Goal: Transaction & Acquisition: Purchase product/service

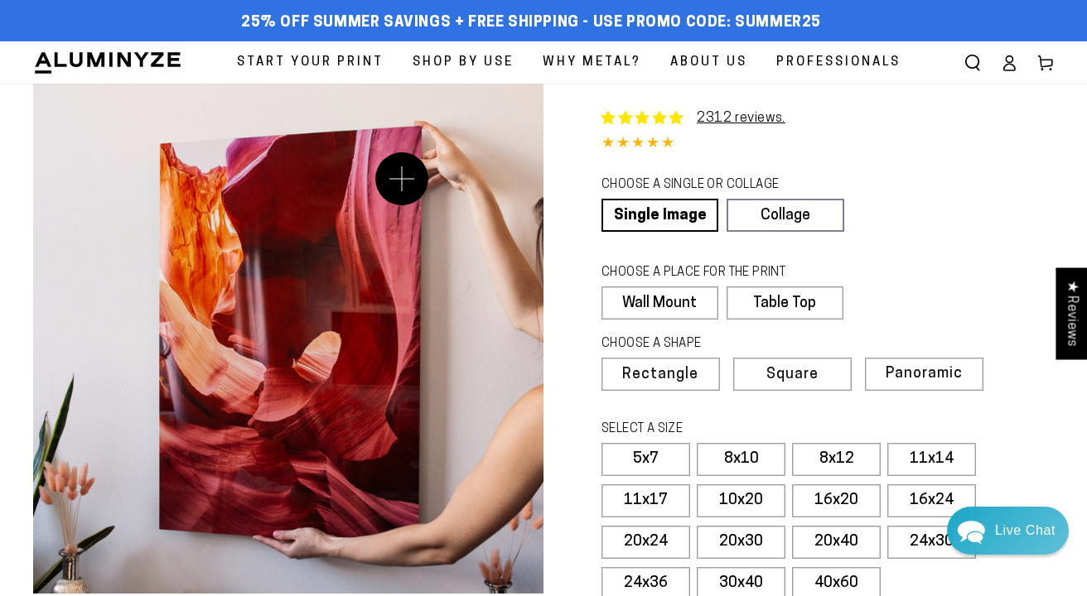
select select "**********"
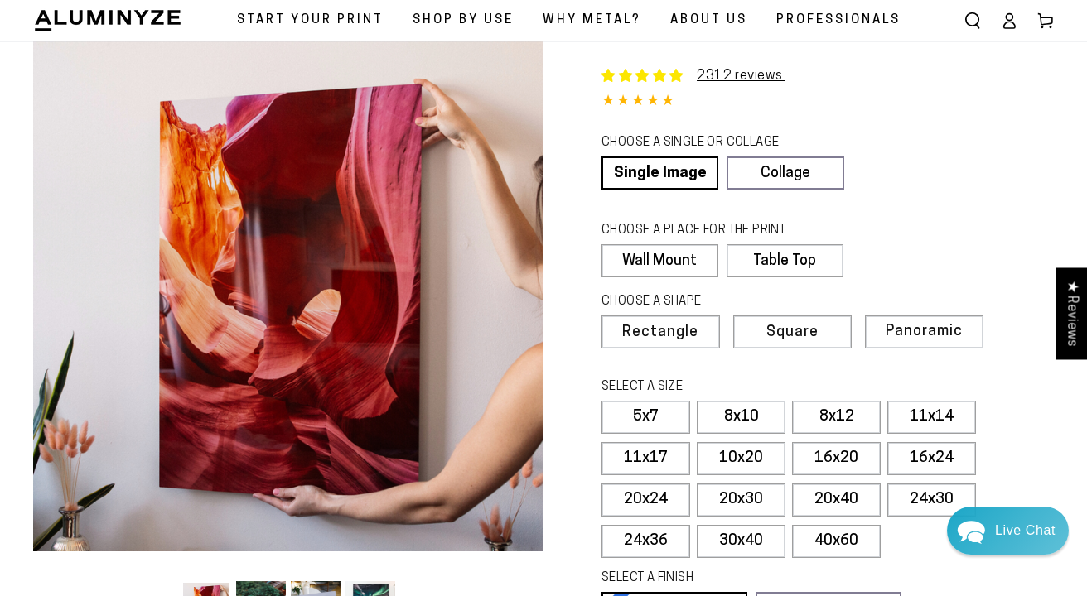
scroll to position [49, 0]
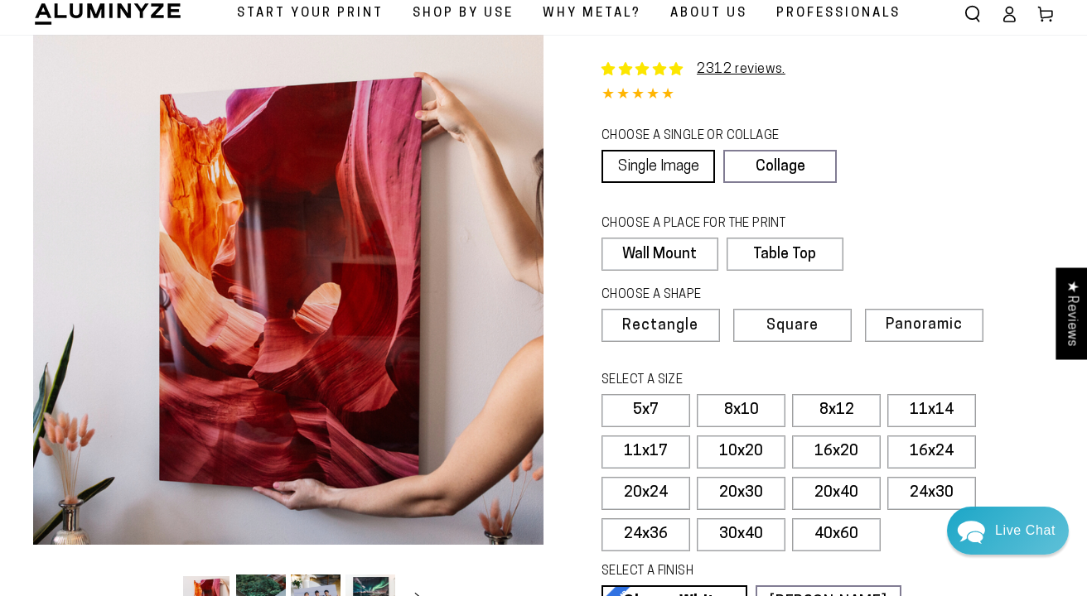
click at [646, 160] on link "Single Image" at bounding box center [657, 166] width 113 height 33
click at [658, 249] on label "Wall Mount" at bounding box center [659, 254] width 116 height 33
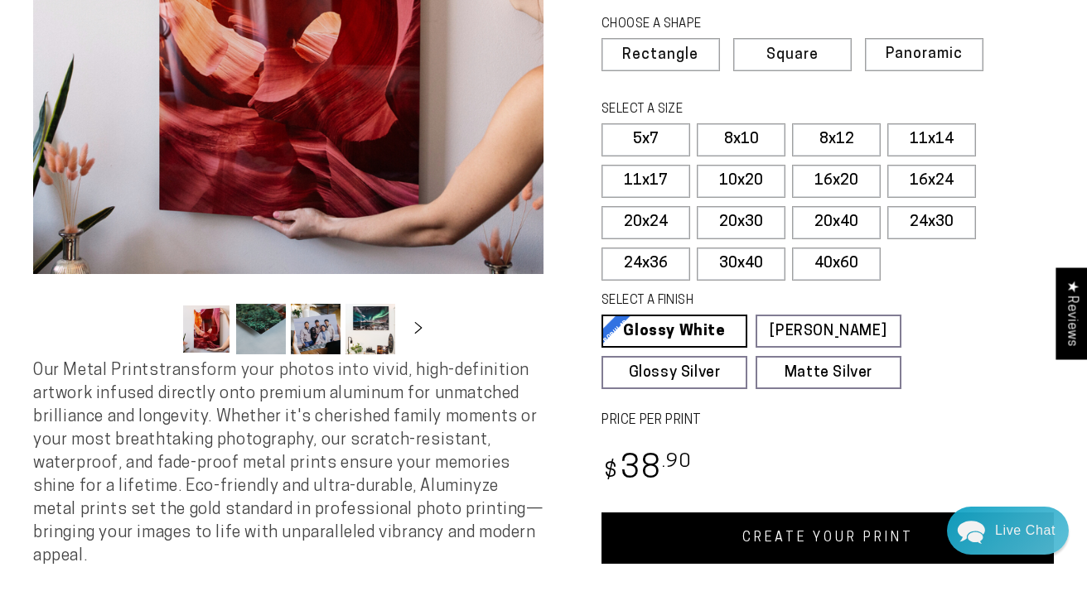
scroll to position [326, 0]
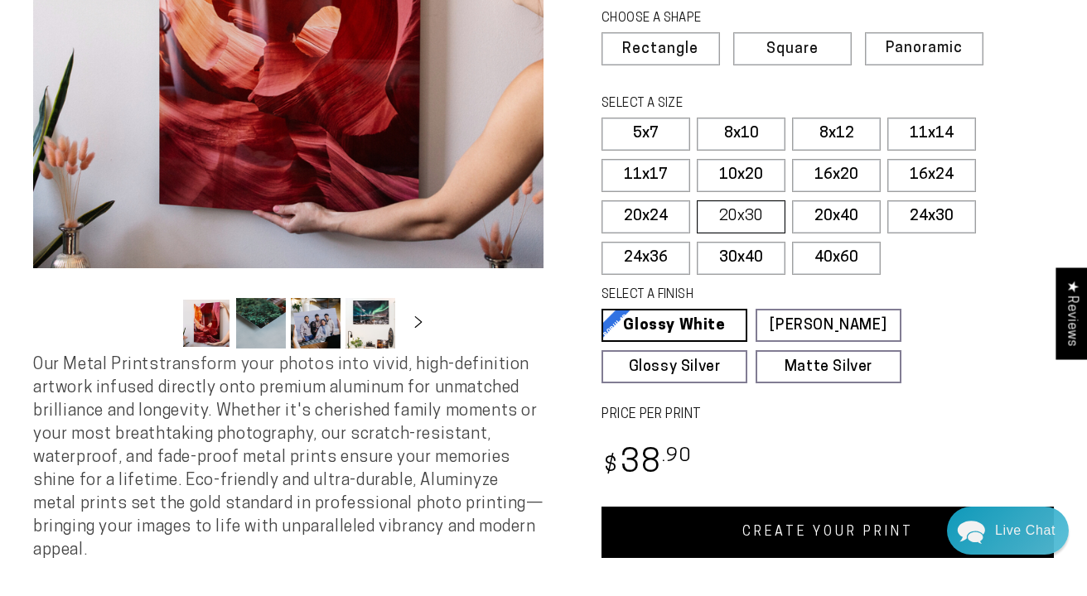
click at [738, 213] on label "20x30" at bounding box center [741, 216] width 89 height 33
click at [826, 168] on label "16x20" at bounding box center [836, 175] width 89 height 33
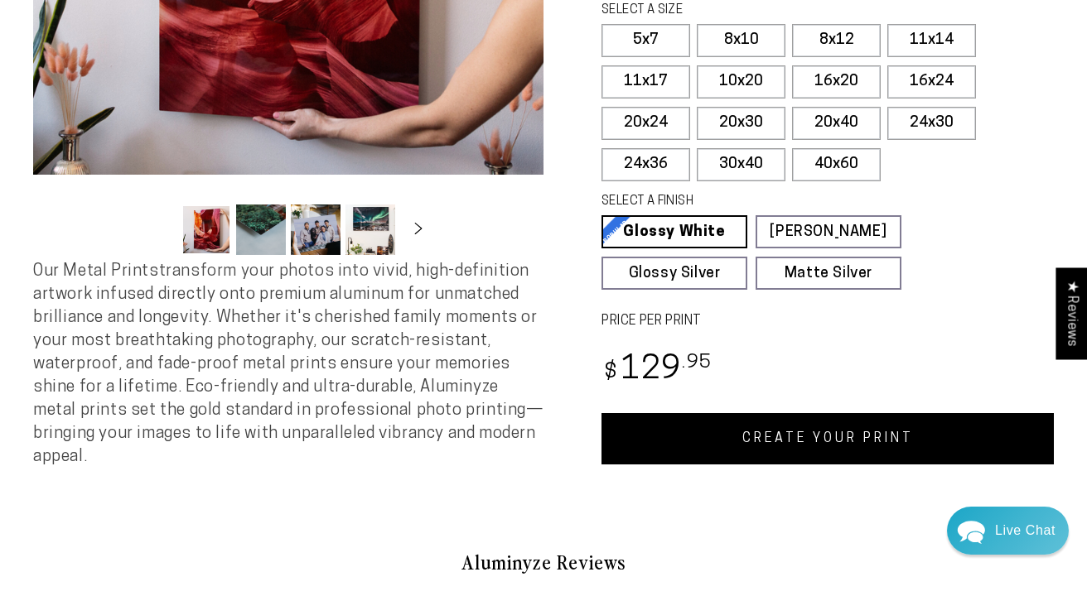
scroll to position [422, 0]
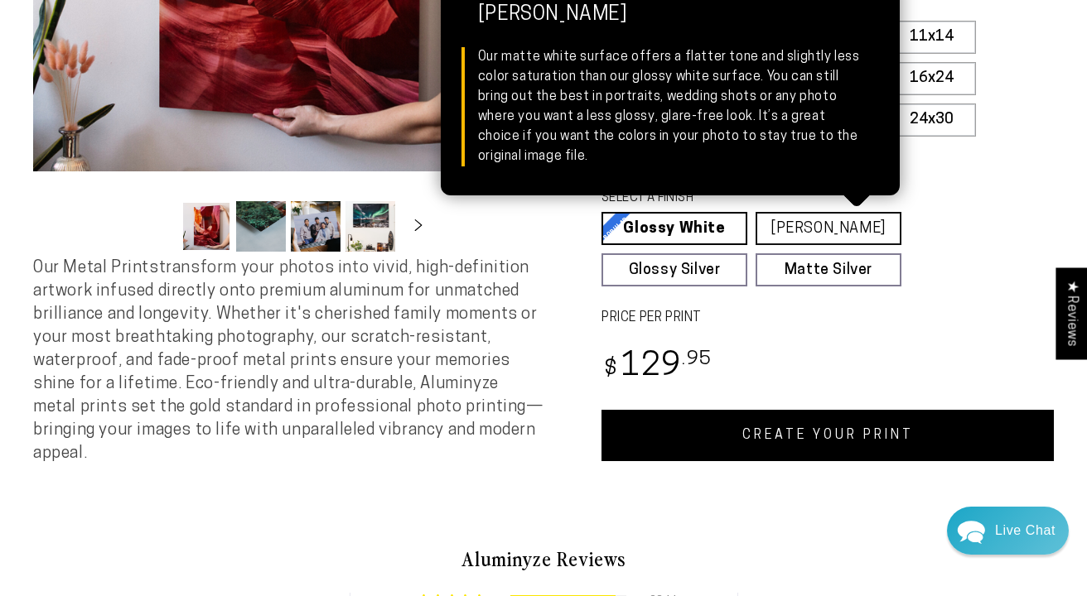
click at [813, 221] on link "[PERSON_NAME] Matte White Our matte white surface offers a flatter tone and sli…" at bounding box center [828, 228] width 146 height 33
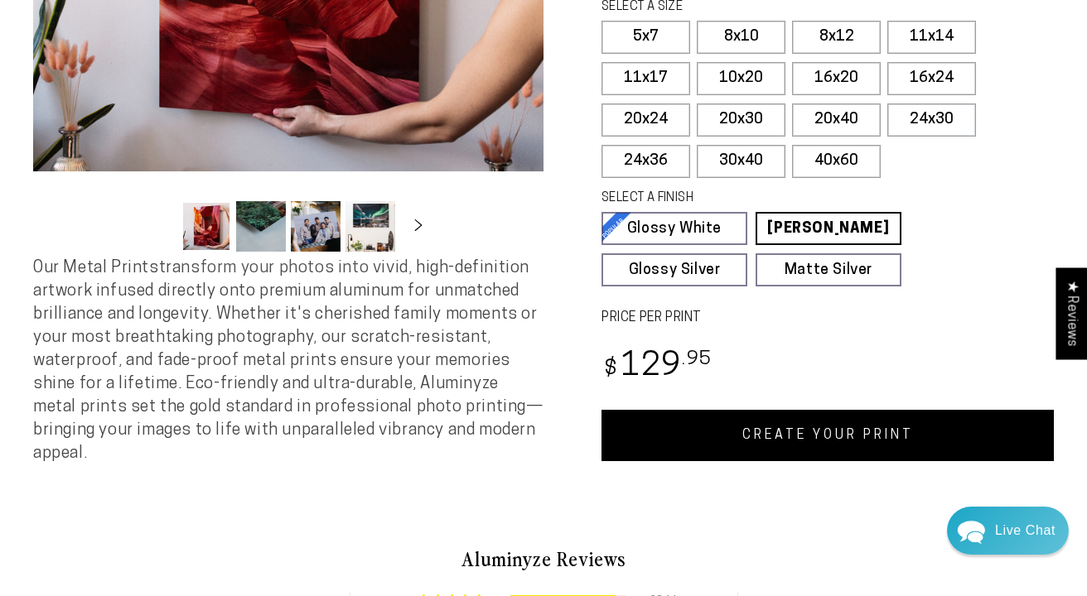
click at [804, 427] on link "CREATE YOUR PRINT" at bounding box center [827, 435] width 452 height 51
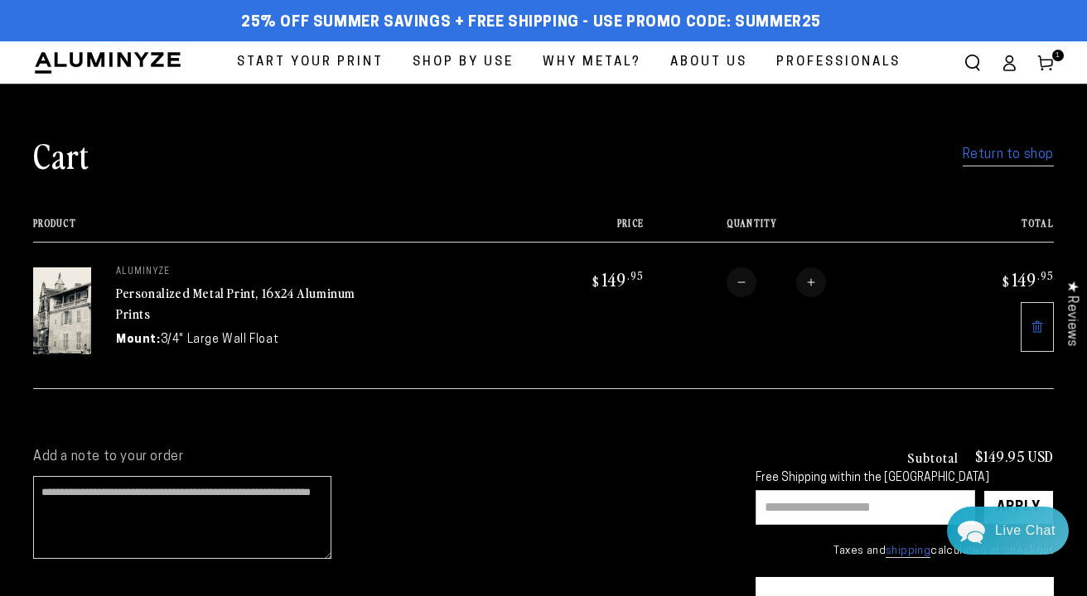
click at [1007, 152] on link "Return to shop" at bounding box center [1007, 155] width 91 height 24
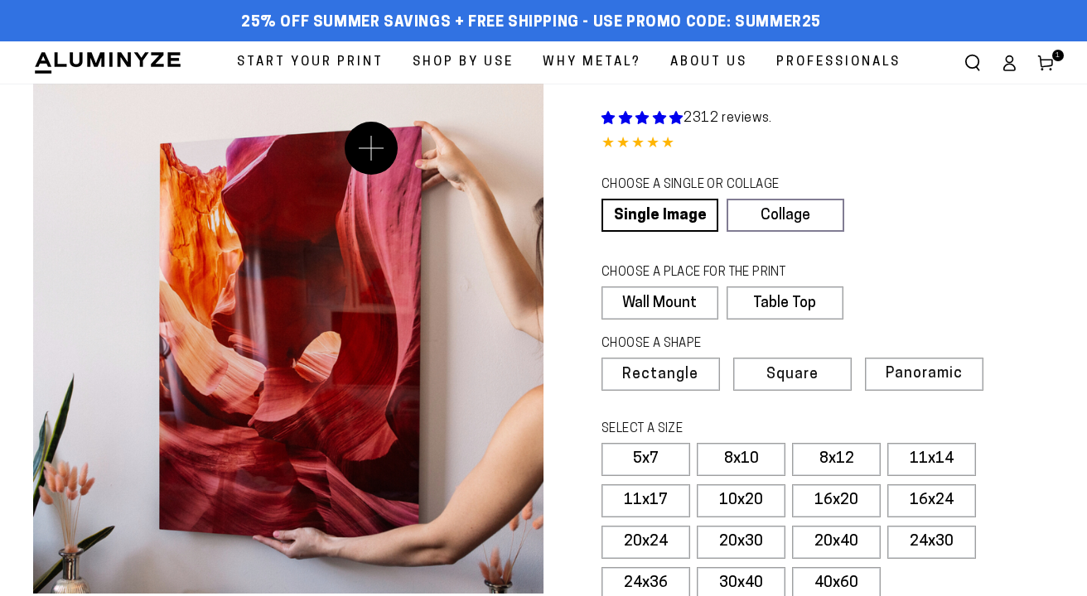
select select "**********"
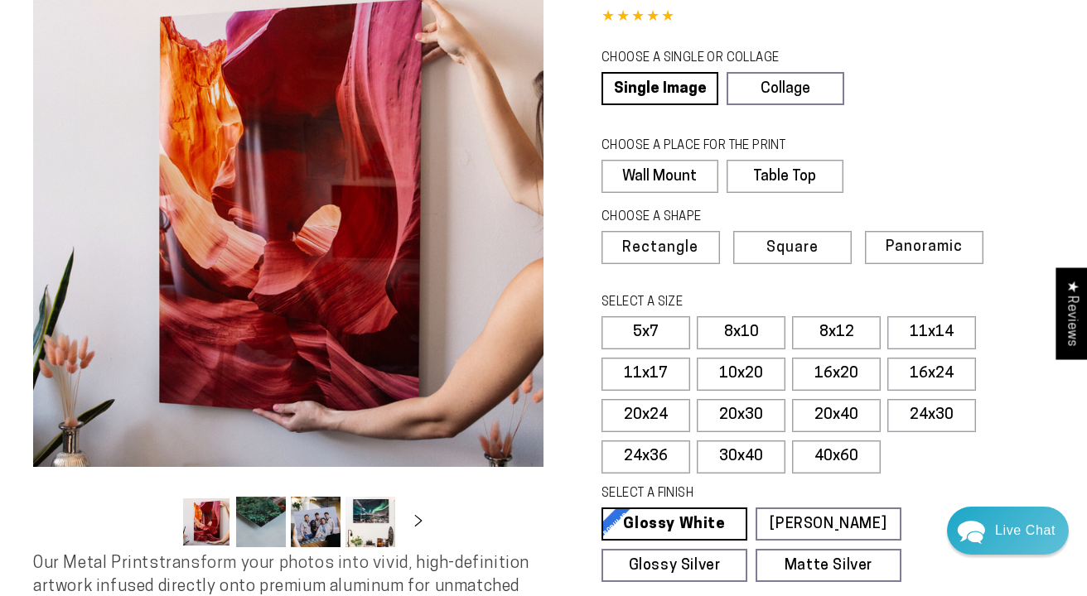
scroll to position [147, 0]
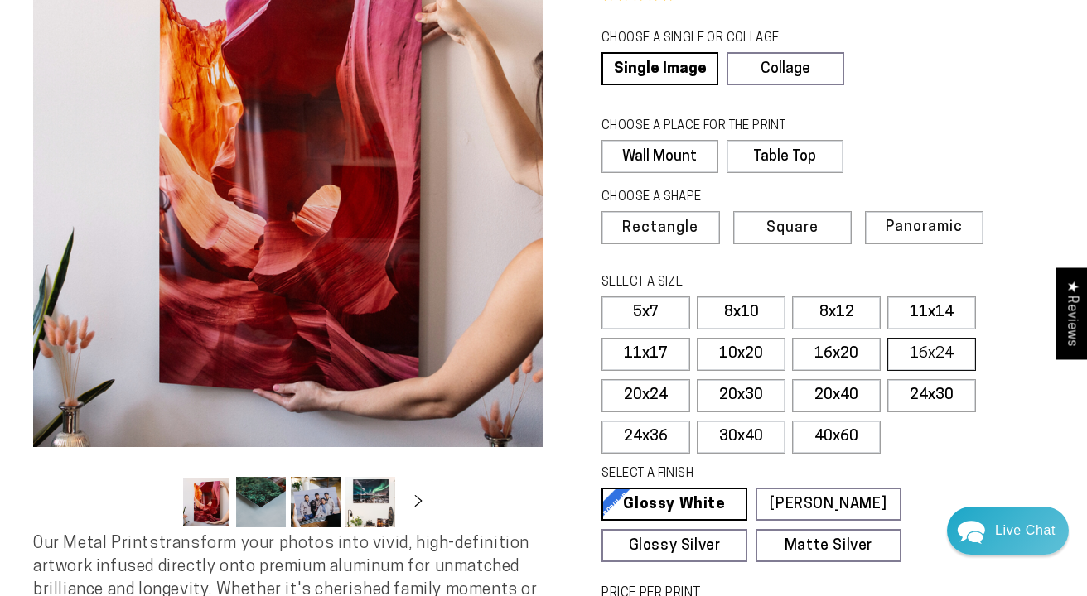
click at [928, 345] on label "16x24" at bounding box center [931, 354] width 89 height 33
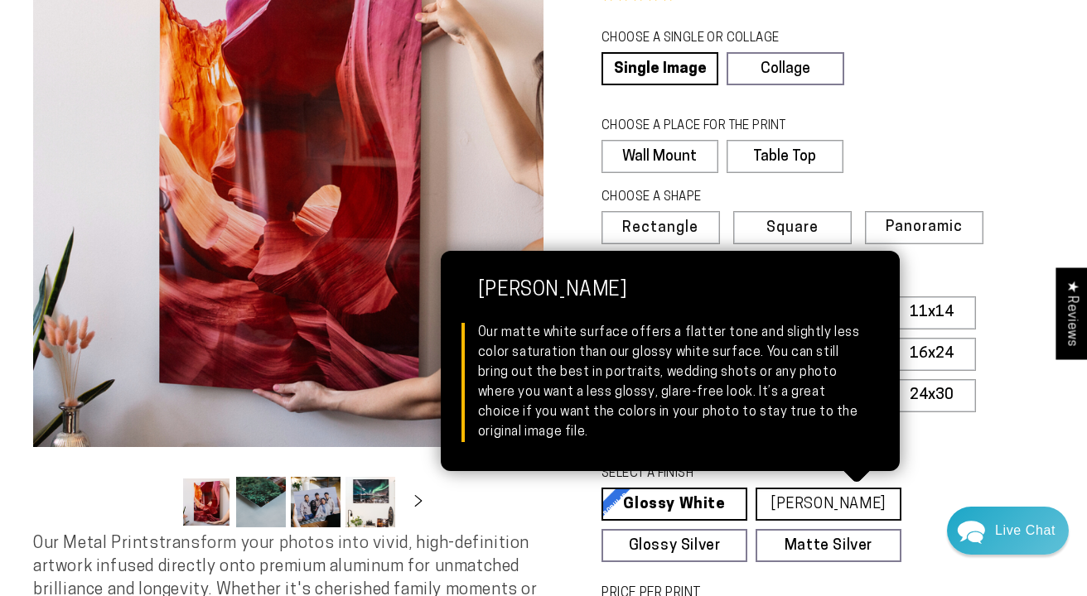
click at [810, 498] on link "[PERSON_NAME] Matte White Our matte white surface offers a flatter tone and sli…" at bounding box center [828, 504] width 146 height 33
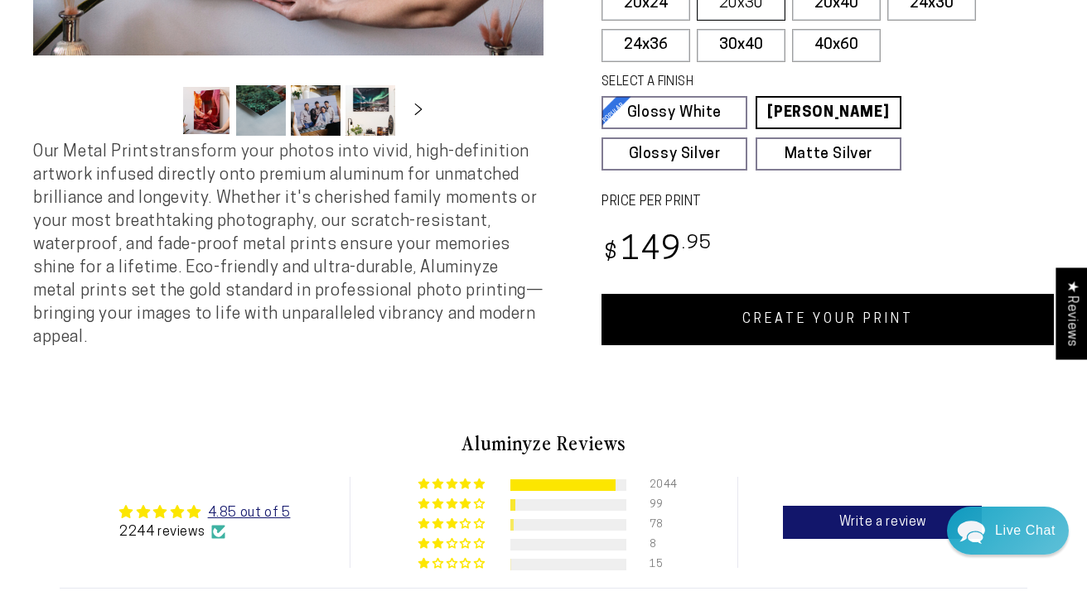
scroll to position [539, 0]
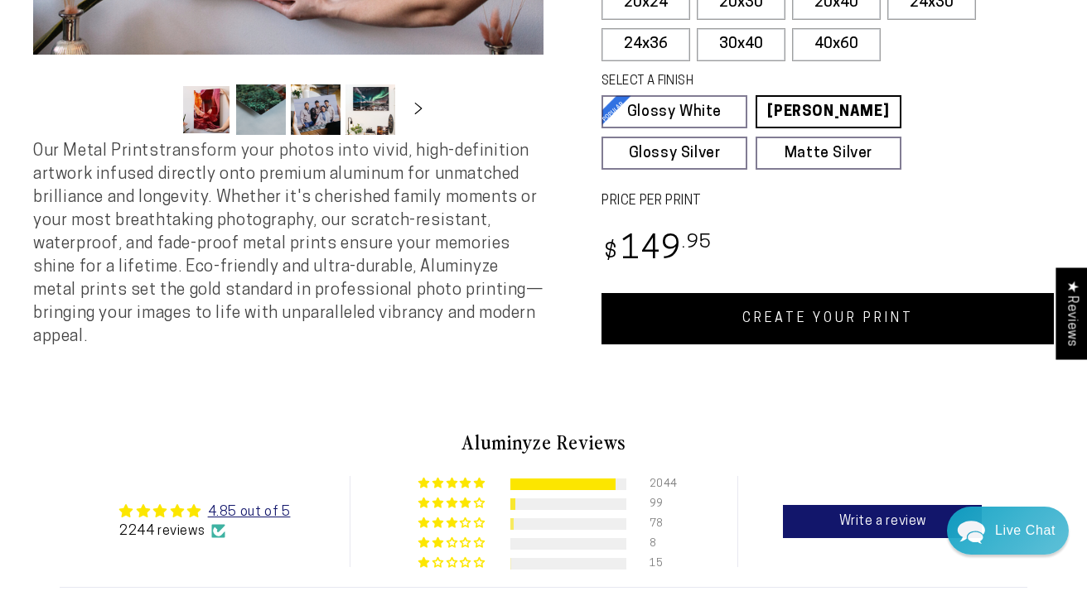
click at [798, 311] on link "CREATE YOUR PRINT" at bounding box center [827, 318] width 452 height 51
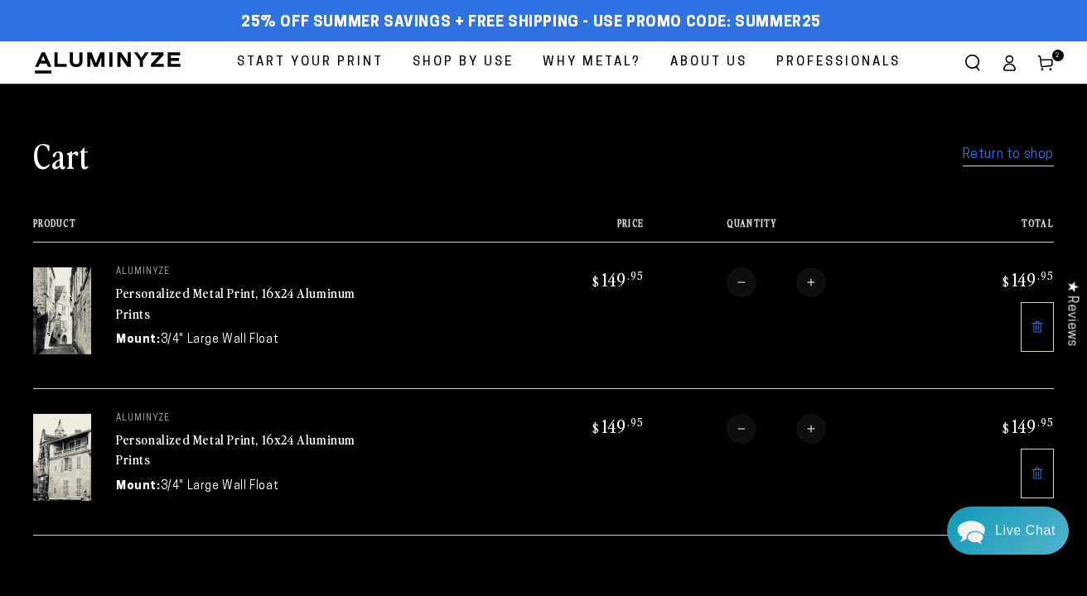
click at [1003, 157] on link "Return to shop" at bounding box center [1007, 155] width 91 height 24
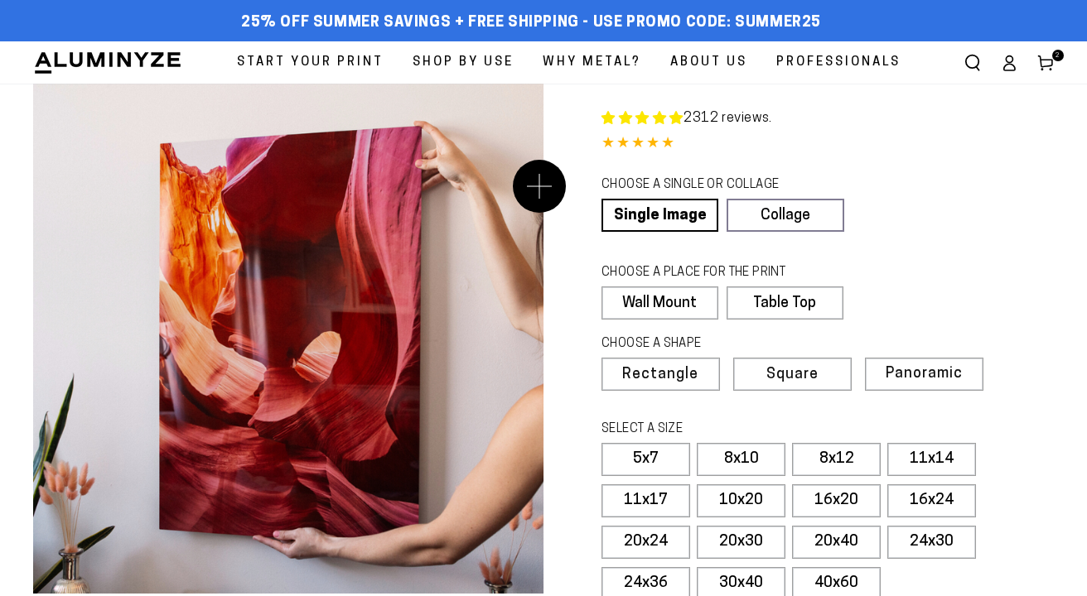
select select "**********"
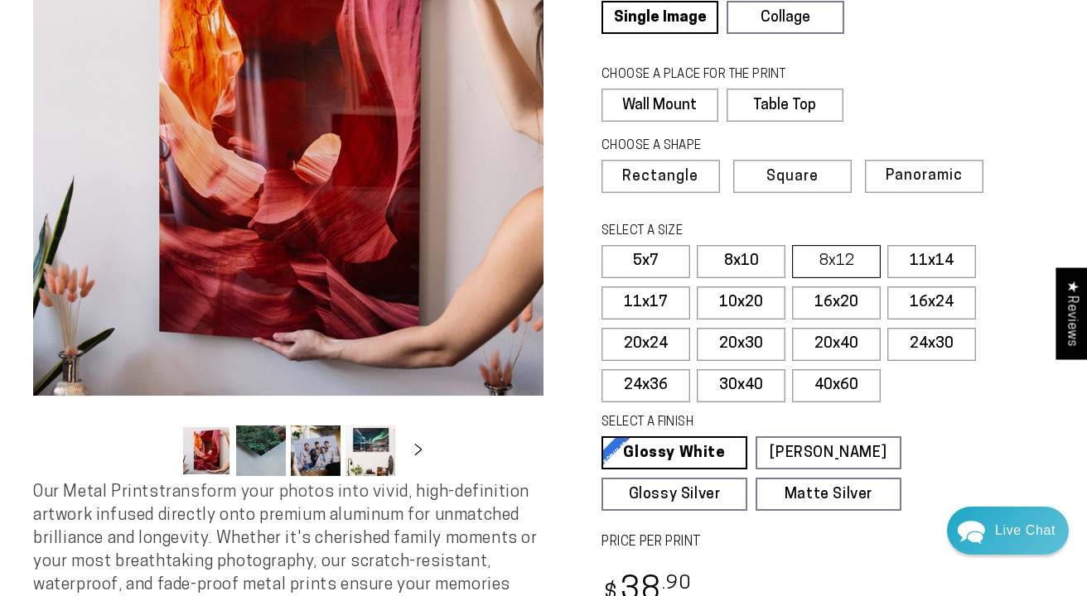
scroll to position [205, 0]
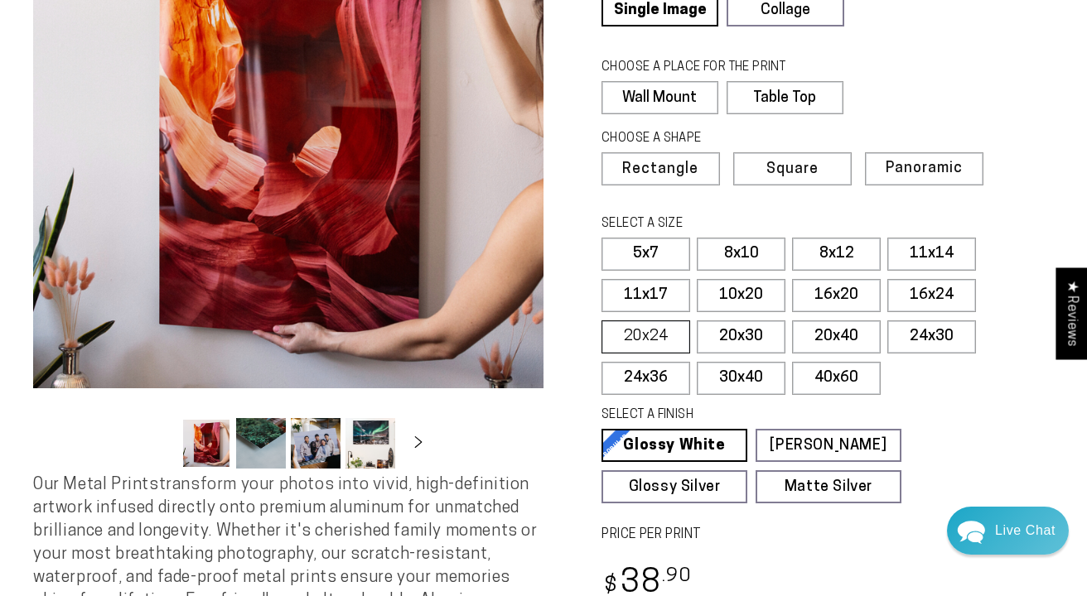
click at [641, 334] on label "20x24" at bounding box center [645, 337] width 89 height 33
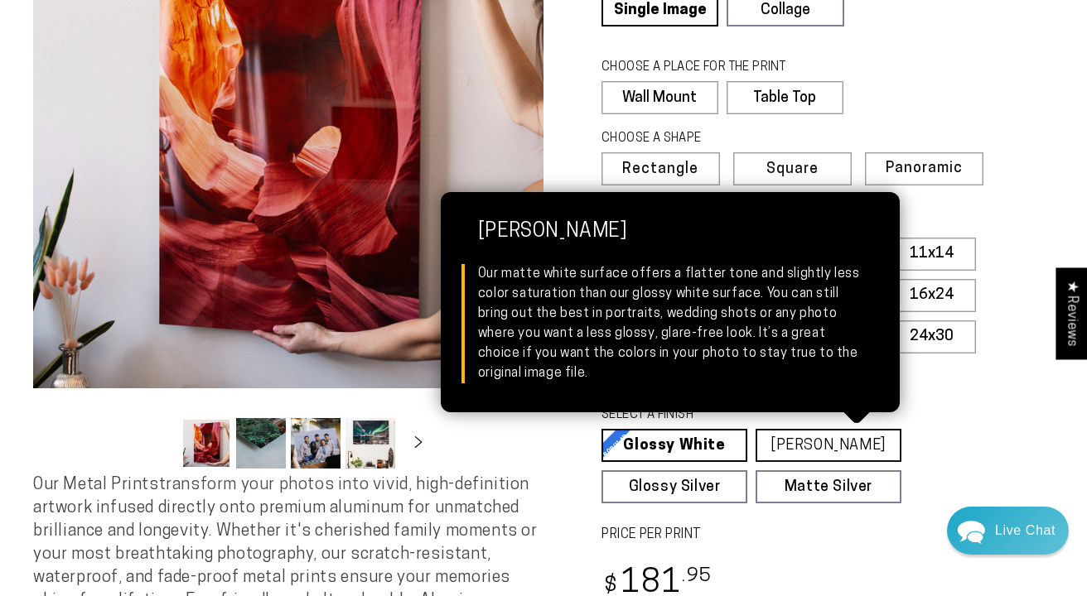
click at [811, 441] on link "[PERSON_NAME] Matte White Our matte white surface offers a flatter tone and sli…" at bounding box center [828, 445] width 146 height 33
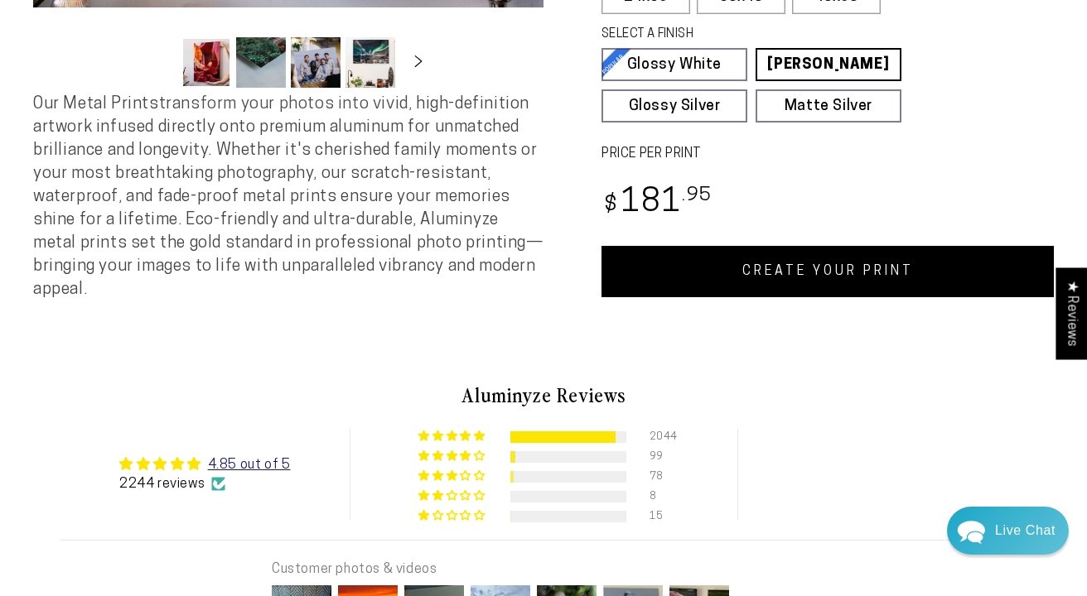
scroll to position [613, 0]
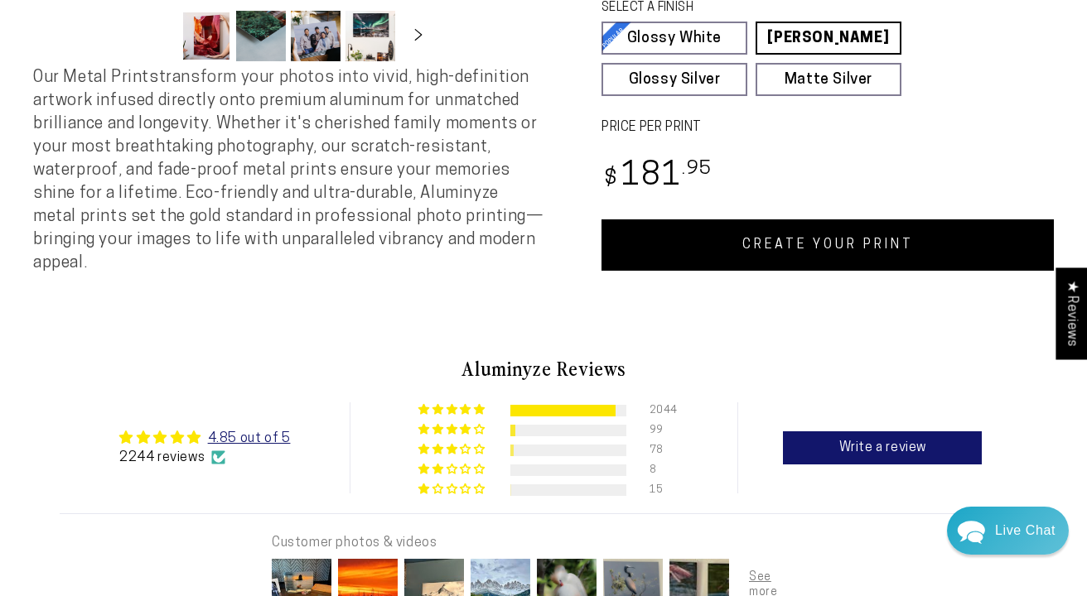
click at [815, 244] on link "CREATE YOUR PRINT" at bounding box center [827, 244] width 452 height 51
click at [784, 240] on link "CREATE YOUR PRINT" at bounding box center [827, 244] width 452 height 51
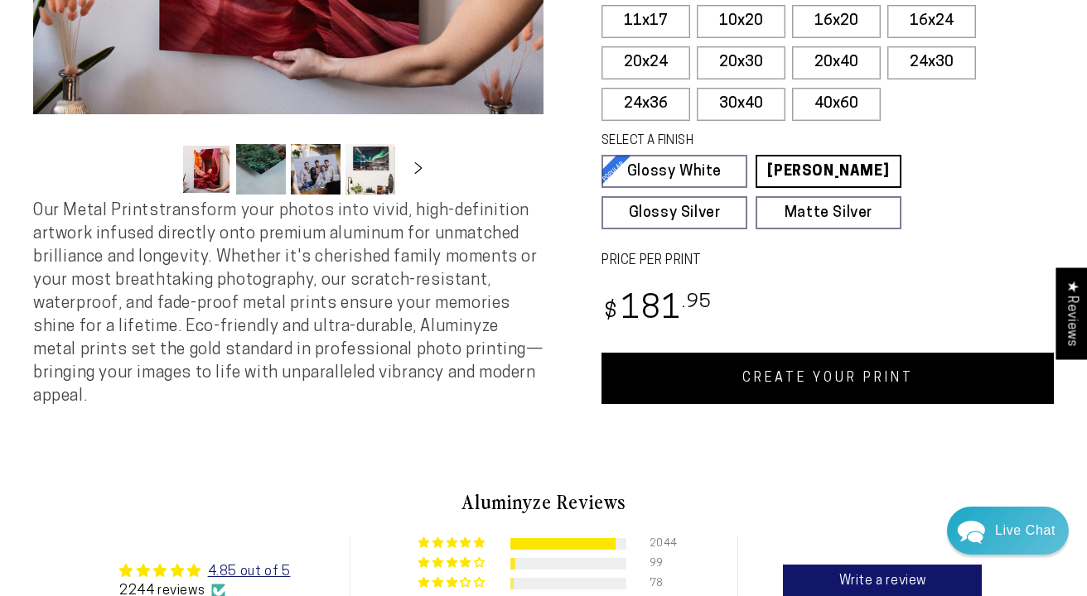
scroll to position [494, 0]
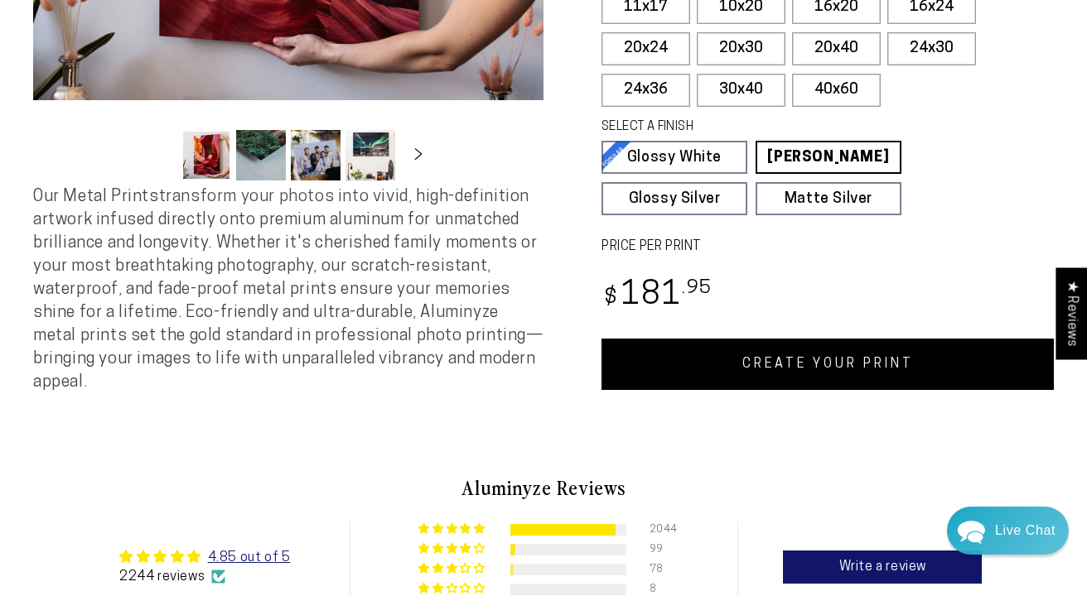
click at [810, 364] on link "CREATE YOUR PRINT" at bounding box center [827, 364] width 452 height 51
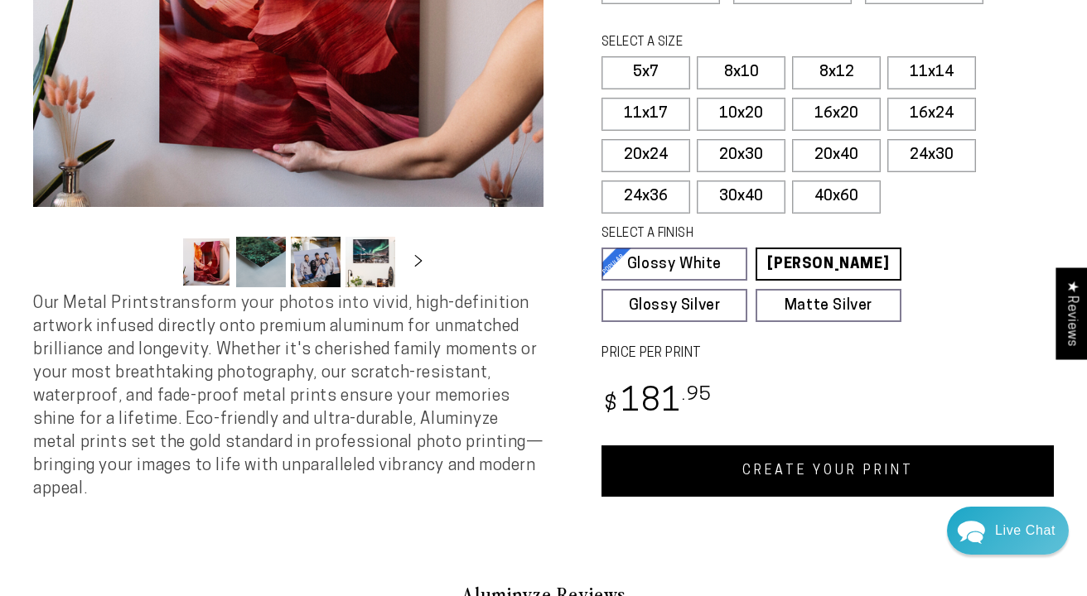
scroll to position [417, 0]
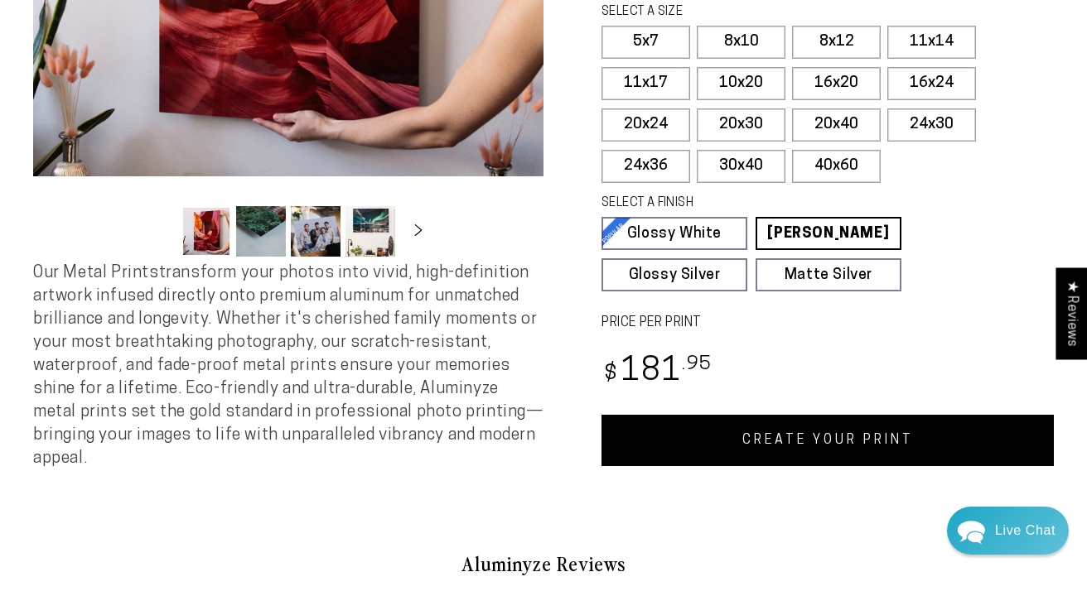
click at [797, 441] on link "CREATE YOUR PRINT" at bounding box center [827, 440] width 452 height 51
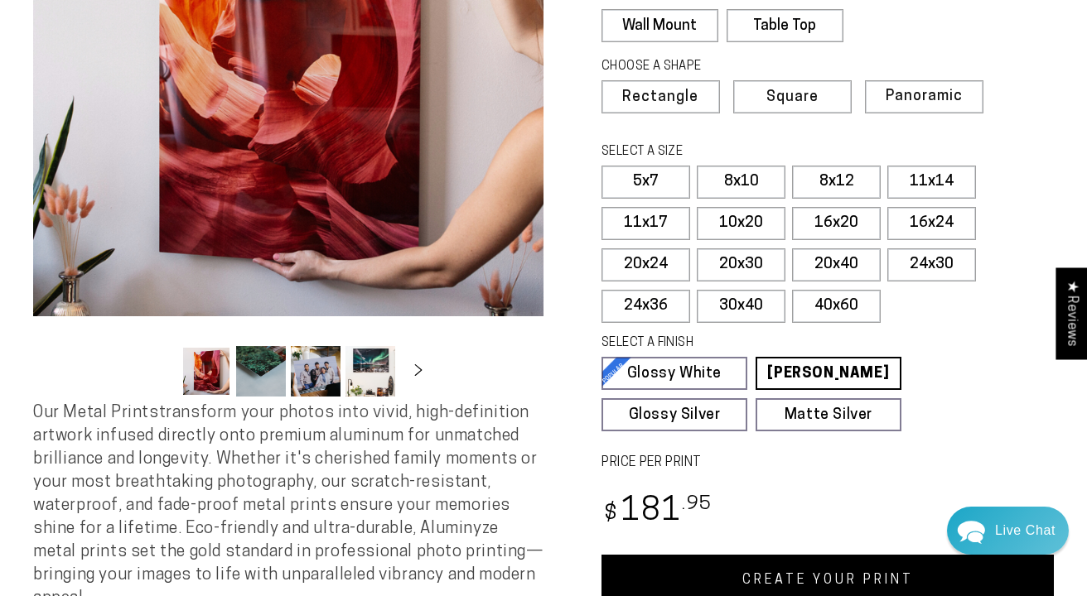
scroll to position [303, 0]
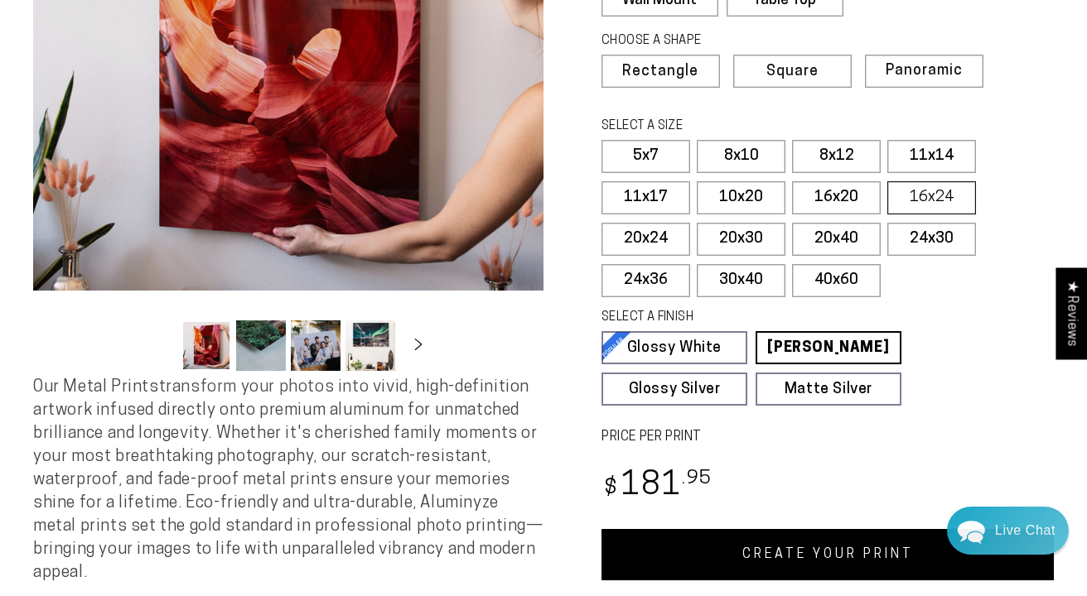
click at [928, 192] on label "16x24" at bounding box center [931, 197] width 89 height 33
click at [795, 547] on link "CREATE YOUR PRINT" at bounding box center [827, 554] width 452 height 51
